Goal: Task Accomplishment & Management: Complete application form

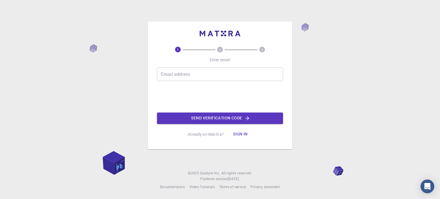
click at [204, 70] on input "Email address" at bounding box center [220, 74] width 126 height 14
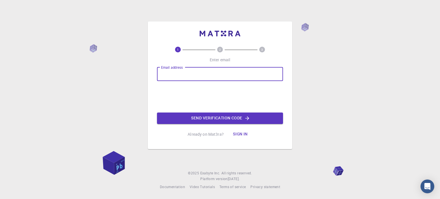
type input "[EMAIL_ADDRESS][DOMAIN_NAME]"
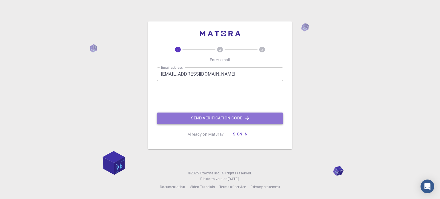
click at [231, 123] on button "Send verification code" at bounding box center [220, 118] width 126 height 11
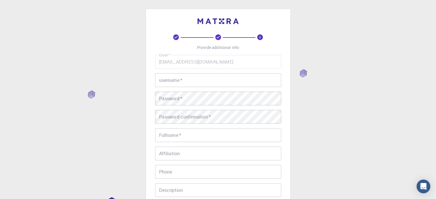
click at [200, 81] on input "username   *" at bounding box center [218, 80] width 126 height 14
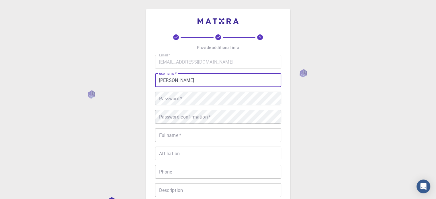
click at [186, 79] on input "[PERSON_NAME]" at bounding box center [218, 80] width 126 height 14
click at [185, 78] on input "[PERSON_NAME]" at bounding box center [218, 80] width 126 height 14
click at [181, 82] on input "[PERSON_NAME]" at bounding box center [218, 80] width 126 height 14
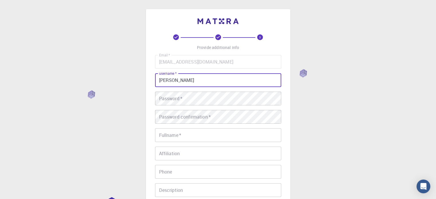
click at [188, 80] on input "[PERSON_NAME]" at bounding box center [218, 80] width 126 height 14
click at [186, 80] on input "[PERSON_NAME]" at bounding box center [218, 80] width 126 height 14
type input "normatovmuslimbek"
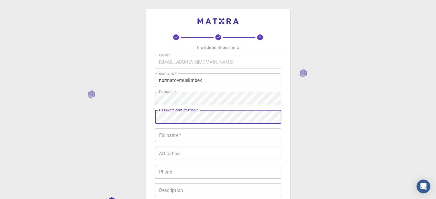
click at [183, 134] on input "Fullname   *" at bounding box center [218, 135] width 126 height 14
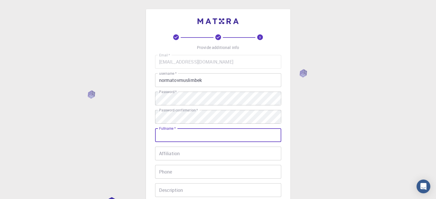
click at [200, 84] on input "normatovmuslimbek" at bounding box center [218, 80] width 126 height 14
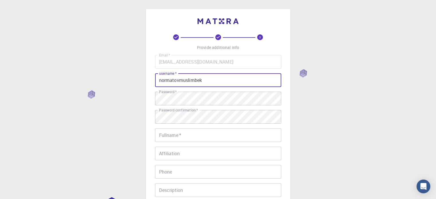
click at [200, 84] on input "normatovmuslimbek" at bounding box center [218, 80] width 126 height 14
click at [192, 135] on input "Fullname   *" at bounding box center [218, 135] width 126 height 14
paste input "normatovmuslimbek"
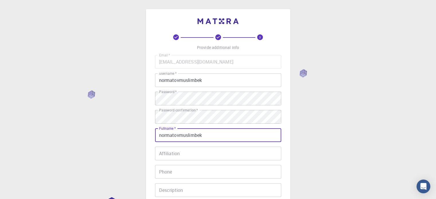
type input "normatovmuslimbek"
click at [182, 151] on input "Affiliation" at bounding box center [218, 154] width 126 height 14
click at [181, 155] on input "Affiliation" at bounding box center [218, 154] width 126 height 14
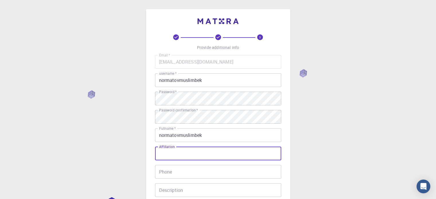
click at [183, 172] on input "Phone" at bounding box center [218, 172] width 126 height 14
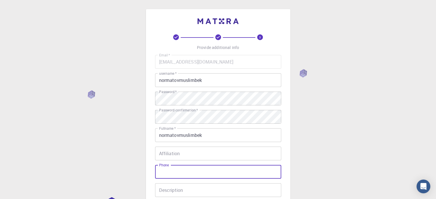
click at [192, 137] on input "normatovmuslimbek" at bounding box center [218, 135] width 126 height 14
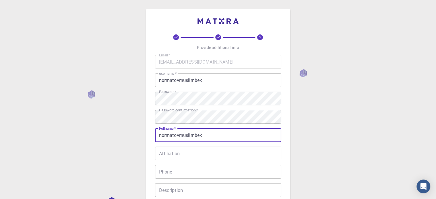
click at [192, 137] on input "normatovmuslimbek" at bounding box center [218, 135] width 126 height 14
click at [181, 171] on input "Phone" at bounding box center [218, 172] width 126 height 14
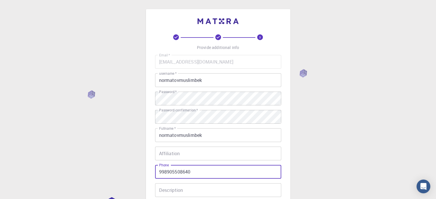
click at [158, 170] on input "998905508640" at bounding box center [218, 172] width 126 height 14
type input "[PHONE_NUMBER]"
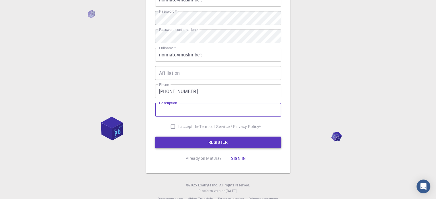
scroll to position [86, 0]
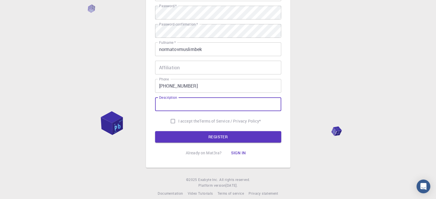
click at [171, 120] on input "I accept the Terms of Service / Privacy Policy *" at bounding box center [172, 121] width 11 height 11
checkbox input "true"
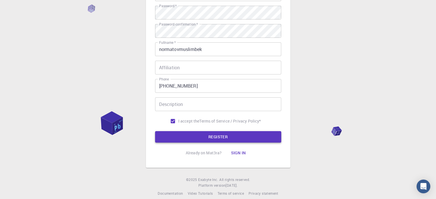
click at [193, 135] on button "REGISTER" at bounding box center [218, 136] width 126 height 11
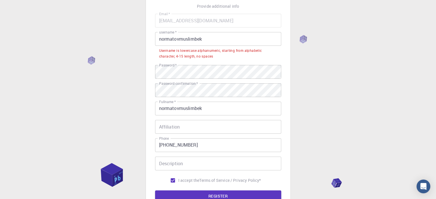
scroll to position [29, 0]
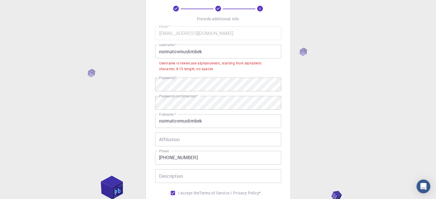
click at [213, 56] on input "normatovmuslimbek" at bounding box center [218, 52] width 126 height 14
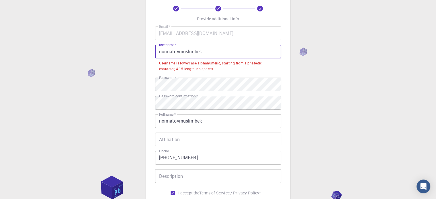
click at [213, 56] on input "normatovmuslimbek" at bounding box center [218, 52] width 126 height 14
click at [179, 50] on input "normatovmuslimbek" at bounding box center [218, 52] width 126 height 14
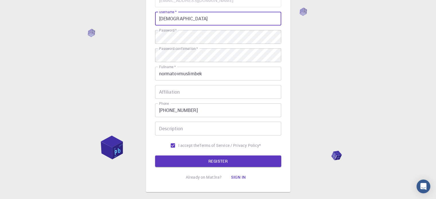
scroll to position [92, 0]
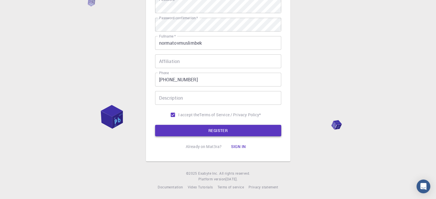
type input "[DEMOGRAPHIC_DATA]"
click at [225, 130] on button "REGISTER" at bounding box center [218, 130] width 126 height 11
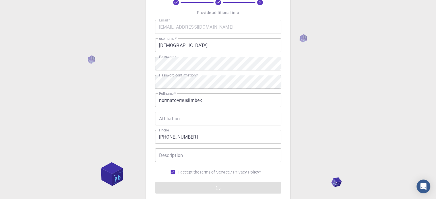
scroll to position [6, 0]
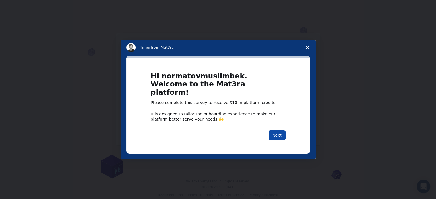
click at [271, 131] on button "Next" at bounding box center [276, 135] width 17 height 10
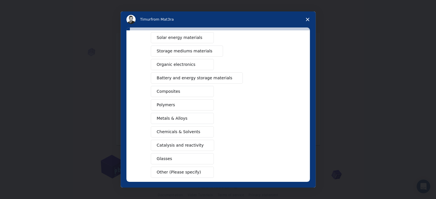
scroll to position [19, 0]
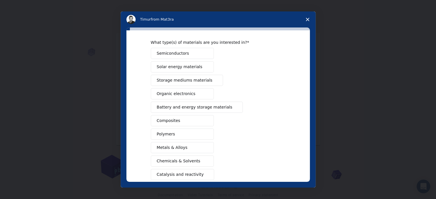
click at [190, 88] on button "Organic electronics" at bounding box center [182, 93] width 63 height 11
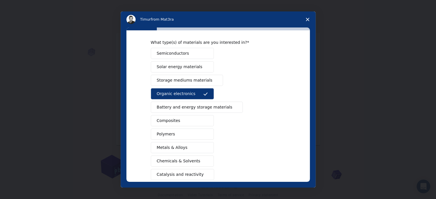
click at [193, 67] on span "Solar energy materials" at bounding box center [180, 67] width 46 height 6
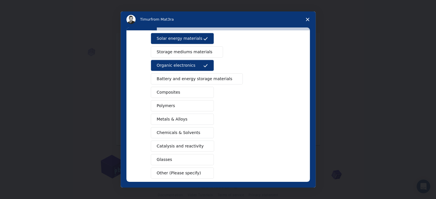
scroll to position [76, 0]
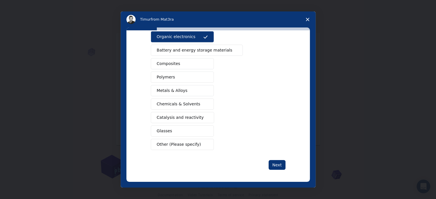
click at [195, 127] on button "Glasses" at bounding box center [182, 130] width 63 height 11
click at [263, 163] on div "Next" at bounding box center [218, 165] width 135 height 10
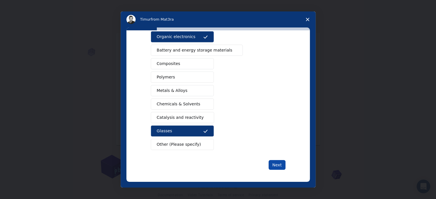
click at [275, 162] on button "Next" at bounding box center [276, 165] width 17 height 10
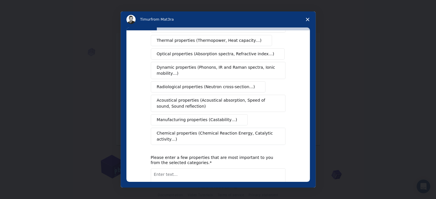
scroll to position [0, 0]
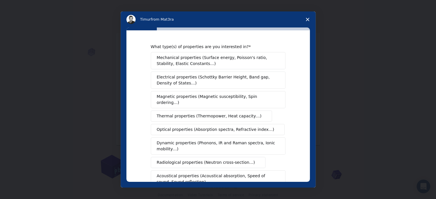
click at [191, 58] on span "Mechanical properties (Surface energy, Poisson's ratio, Stability, Elastic Cons…" at bounding box center [216, 61] width 119 height 12
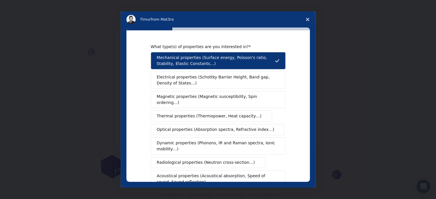
click at [204, 126] on button "Optical properties (Absorption spectra, Refractive index…)" at bounding box center [218, 129] width 134 height 11
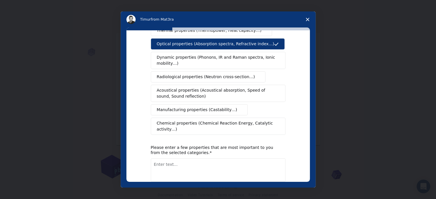
scroll to position [86, 0]
click at [201, 129] on div "What type(s) of properties are you interested in? Mechanical properties (Surfac…" at bounding box center [218, 79] width 135 height 243
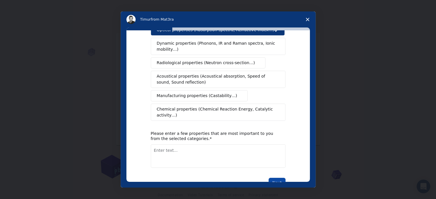
scroll to position [105, 0]
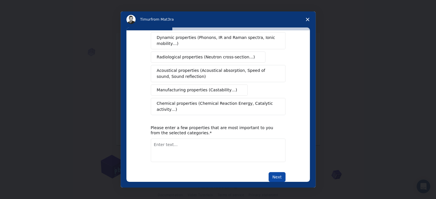
click at [277, 172] on button "Next" at bounding box center [276, 177] width 17 height 10
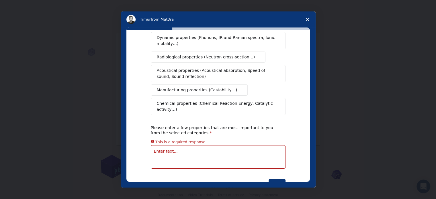
click at [180, 145] on textarea "Enter text..." at bounding box center [218, 156] width 135 height 23
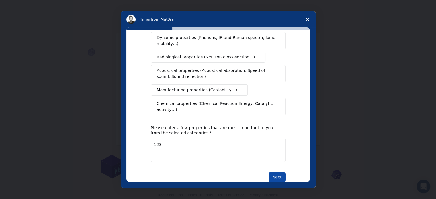
type textarea "123"
click at [281, 172] on button "Next" at bounding box center [276, 177] width 17 height 10
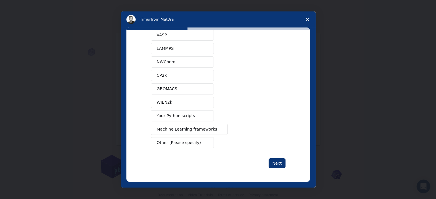
scroll to position [0, 0]
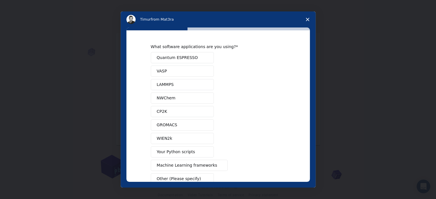
click at [191, 59] on button "Quantum ESPRESSO" at bounding box center [182, 57] width 63 height 11
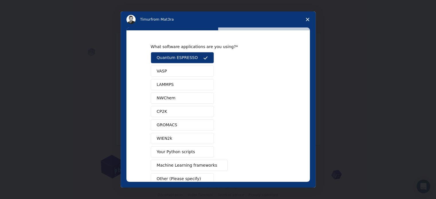
click at [187, 96] on button "NWChem" at bounding box center [182, 97] width 63 height 11
click at [188, 135] on button "WIEN2k" at bounding box center [182, 138] width 63 height 11
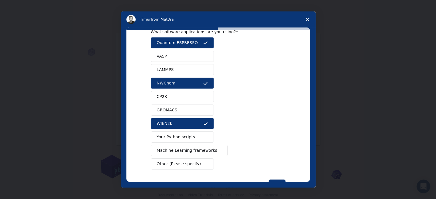
scroll to position [35, 0]
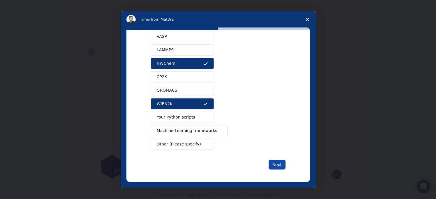
click at [275, 168] on button "Next" at bounding box center [276, 165] width 17 height 10
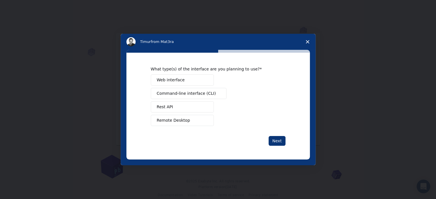
click at [193, 96] on span "Command-line interface (CLI)" at bounding box center [186, 93] width 59 height 6
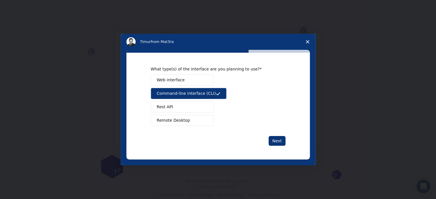
click at [266, 123] on div "Web interface Command-line interface (CLI) Rest API Remote Desktop" at bounding box center [218, 100] width 135 height 52
click at [274, 136] on button "Next" at bounding box center [276, 141] width 17 height 10
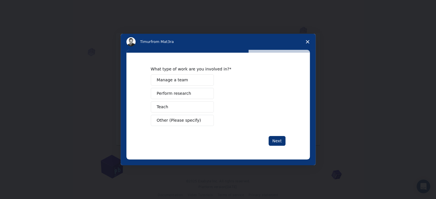
click at [205, 109] on span "Intercom messenger" at bounding box center [205, 107] width 5 height 5
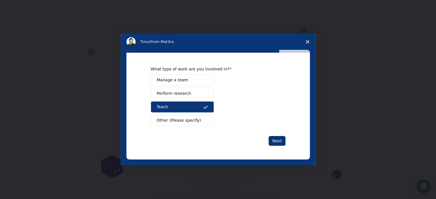
click at [194, 94] on button "Perform research" at bounding box center [182, 93] width 63 height 11
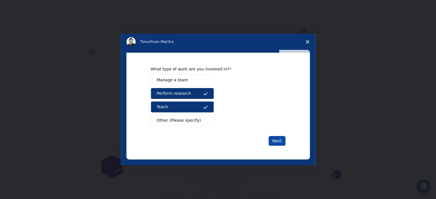
click at [271, 137] on button "Next" at bounding box center [276, 141] width 17 height 10
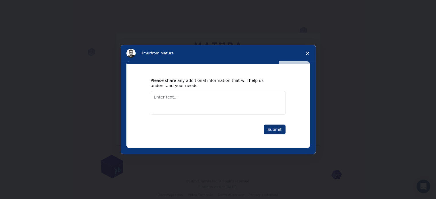
click at [215, 101] on textarea "Enter text..." at bounding box center [218, 102] width 135 height 23
type textarea "1234"
click at [281, 129] on button "Submit" at bounding box center [274, 130] width 22 height 10
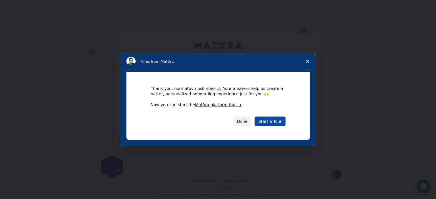
click at [275, 123] on link "Start a Tour" at bounding box center [269, 122] width 31 height 10
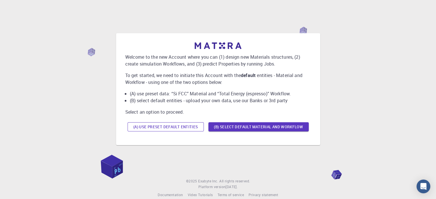
click at [197, 125] on button "(A) Use preset default entities" at bounding box center [165, 126] width 76 height 9
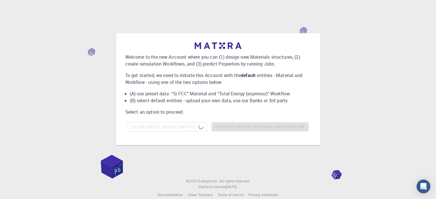
click at [168, 102] on li "(B) select default entities - upload your own data, use our Banks or 3rd party" at bounding box center [220, 100] width 181 height 7
click at [238, 123] on div "(A) Use preset default entities (B) Select default material and workflow" at bounding box center [218, 127] width 186 height 14
click at [283, 59] on p "Welcome to the new Account where you can (1) design new Materials structures, (…" at bounding box center [218, 61] width 186 height 14
drag, startPoint x: 160, startPoint y: 42, endPoint x: 103, endPoint y: 43, distance: 57.3
click at [103, 43] on div "Welcome to the new Account where you can (1) design new Materials structures, (…" at bounding box center [218, 89] width 422 height 146
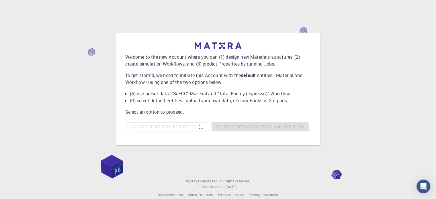
click at [104, 158] on div "Welcome to the new Account where you can (1) design new Materials structures, (…" at bounding box center [218, 89] width 422 height 146
drag, startPoint x: 111, startPoint y: 168, endPoint x: 255, endPoint y: 168, distance: 144.6
click at [254, 168] on div "Welcome to the new Account where you can (1) design new Materials structures, (…" at bounding box center [218, 84] width 436 height 169
drag, startPoint x: 339, startPoint y: 171, endPoint x: 306, endPoint y: 42, distance: 133.1
click at [298, 67] on div "Welcome to the new Account where you can (1) design new Materials structures, (…" at bounding box center [218, 103] width 436 height 207
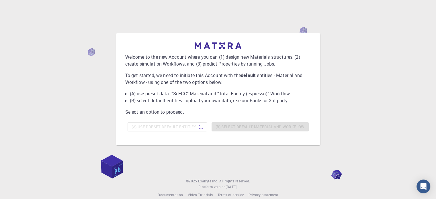
click at [304, 25] on div "Welcome to the new Account where you can (1) design new Materials structures, (…" at bounding box center [218, 89] width 422 height 146
drag, startPoint x: 300, startPoint y: 30, endPoint x: 248, endPoint y: 50, distance: 55.8
click at [250, 50] on div "Welcome to the new Account where you can (1) design new Materials structures, (…" at bounding box center [218, 89] width 422 height 146
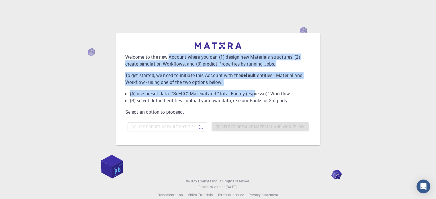
drag, startPoint x: 168, startPoint y: 60, endPoint x: 256, endPoint y: 90, distance: 92.5
click at [256, 90] on div "Welcome to the new Account where you can (1) design new Materials structures, (…" at bounding box center [218, 87] width 186 height 91
click at [206, 95] on li "(A) use preset data: “Si FCC” Material and “Total Energy (espresso)” Workflow." at bounding box center [220, 93] width 181 height 7
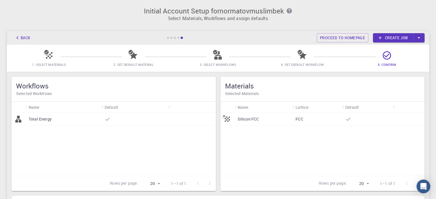
click at [85, 114] on div "Total Energy" at bounding box center [64, 119] width 76 height 13
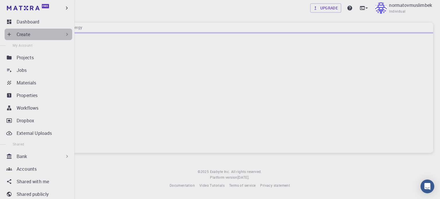
click at [64, 34] on icon at bounding box center [67, 34] width 6 height 6
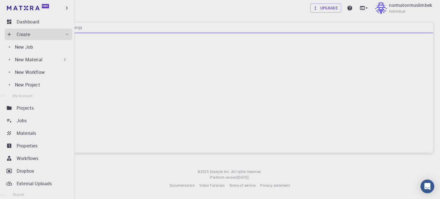
click at [64, 34] on icon at bounding box center [67, 34] width 6 height 6
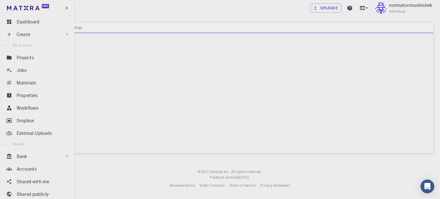
click at [64, 34] on icon at bounding box center [67, 34] width 6 height 6
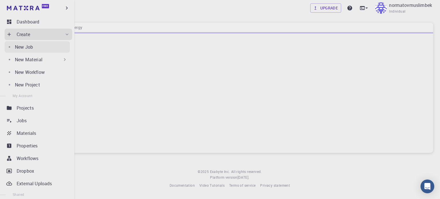
click at [54, 48] on div "New Job" at bounding box center [42, 47] width 55 height 7
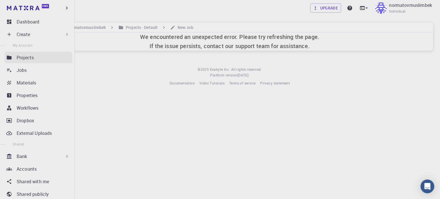
click at [25, 59] on p "Projects" at bounding box center [25, 57] width 17 height 7
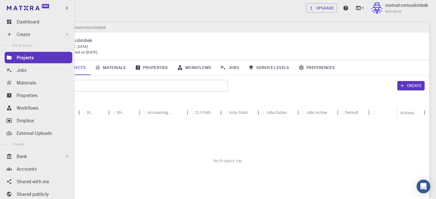
click at [66, 38] on div "Create" at bounding box center [43, 34] width 53 height 7
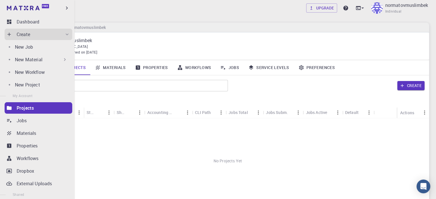
click at [57, 60] on div "New Material" at bounding box center [41, 59] width 53 height 7
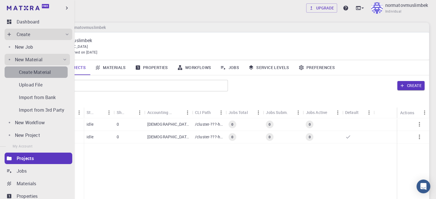
click at [55, 75] on div "Create Material" at bounding box center [43, 72] width 49 height 7
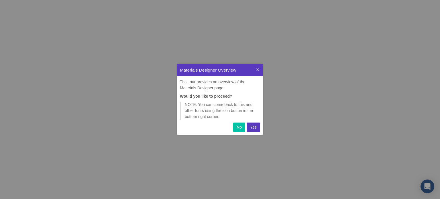
scroll to position [66, 81]
click at [259, 129] on button "Yes" at bounding box center [253, 127] width 13 height 9
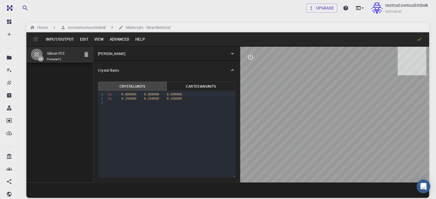
click at [179, 34] on div "Input/Output Edit View Advanced Help" at bounding box center [227, 39] width 402 height 14
click at [106, 101] on div "Si 0.250000 0.250000 0.250000" at bounding box center [170, 98] width 129 height 4
click at [106, 105] on div "Si 0.000000 0.000000 0.000000 Si 0.250000 0.250000 0.250000" at bounding box center [170, 98] width 129 height 15
click at [338, 136] on div at bounding box center [334, 115] width 189 height 136
drag, startPoint x: 330, startPoint y: 135, endPoint x: 338, endPoint y: 132, distance: 8.5
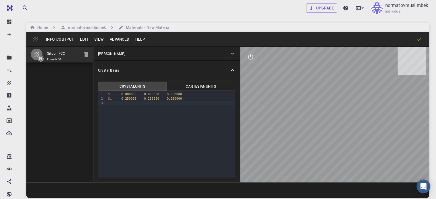
click at [338, 132] on div at bounding box center [334, 115] width 189 height 136
drag, startPoint x: 307, startPoint y: 141, endPoint x: 349, endPoint y: 153, distance: 44.2
click at [367, 155] on div at bounding box center [334, 115] width 189 height 136
drag, startPoint x: 330, startPoint y: 143, endPoint x: 323, endPoint y: 157, distance: 15.8
click at [323, 159] on div at bounding box center [334, 115] width 189 height 136
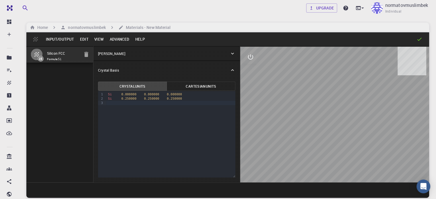
drag, startPoint x: 341, startPoint y: 172, endPoint x: 346, endPoint y: 159, distance: 13.1
click at [346, 159] on div at bounding box center [334, 115] width 189 height 136
click at [167, 100] on span "0.250000" at bounding box center [174, 99] width 15 height 4
click at [59, 101] on div "Silicon FCC Formula: Si" at bounding box center [59, 114] width 67 height 136
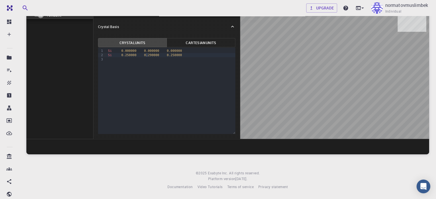
click at [167, 54] on span "0.250000" at bounding box center [174, 55] width 15 height 4
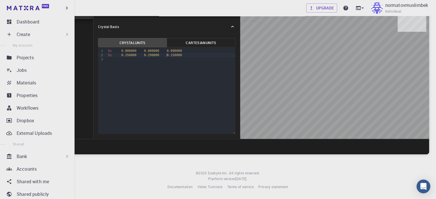
click at [66, 33] on icon at bounding box center [67, 34] width 6 height 6
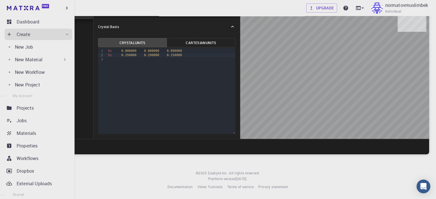
click at [58, 60] on div "New Material" at bounding box center [41, 59] width 53 height 7
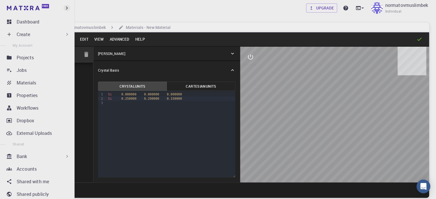
click at [66, 6] on icon "button" at bounding box center [67, 8] width 6 height 6
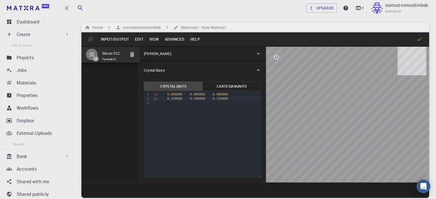
click at [66, 6] on icon "button" at bounding box center [67, 8] width 6 height 6
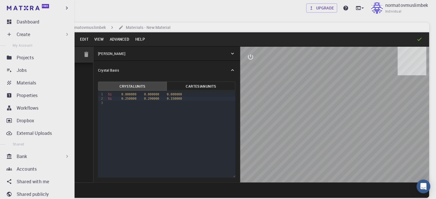
click at [72, 9] on div "Free" at bounding box center [37, 8] width 74 height 16
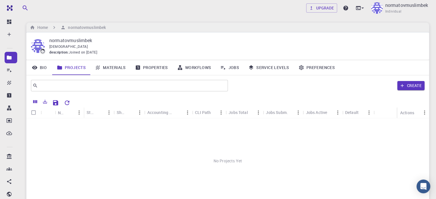
click at [70, 68] on link "Projects" at bounding box center [71, 67] width 38 height 15
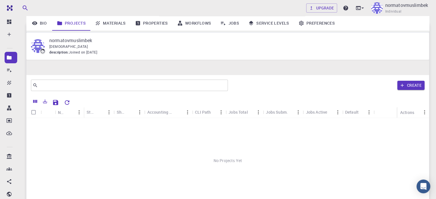
scroll to position [64, 0]
